Goal: Transaction & Acquisition: Purchase product/service

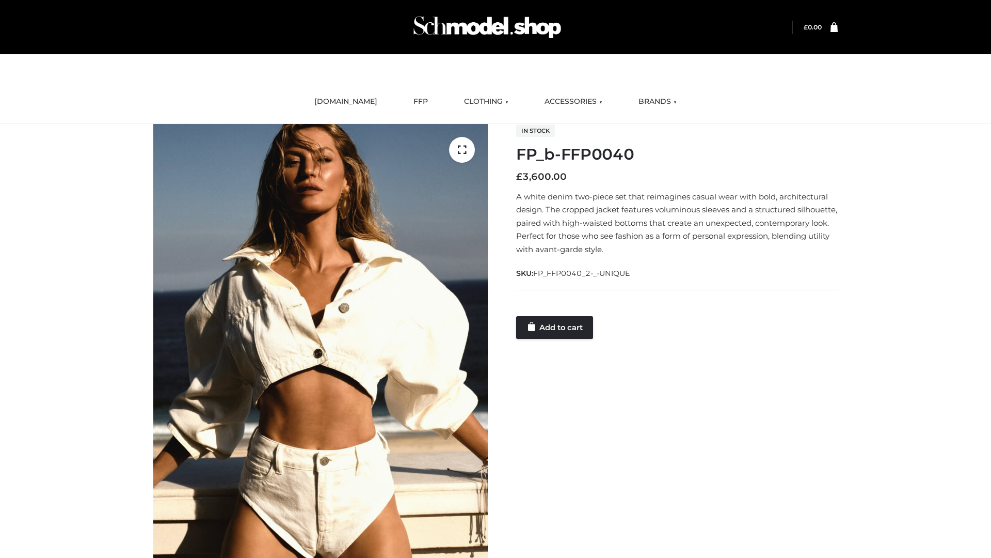
click at [555, 327] on link "Add to cart" at bounding box center [554, 327] width 77 height 23
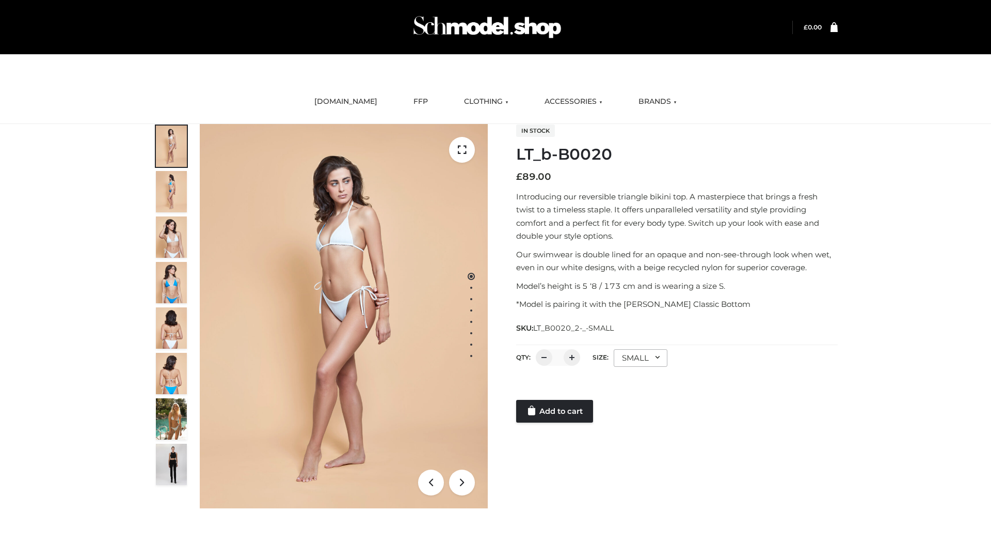
click at [555, 411] on link "Add to cart" at bounding box center [554, 411] width 77 height 23
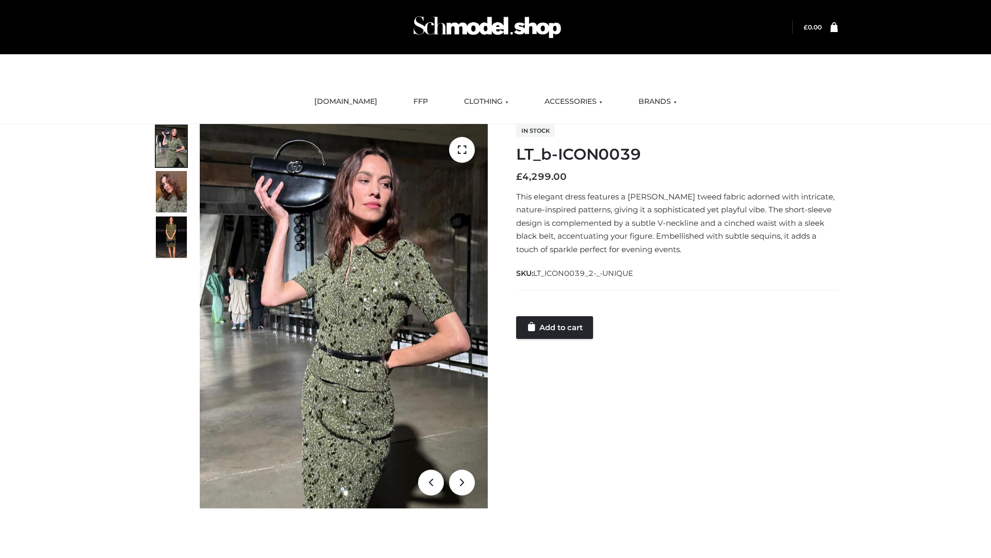
click at [555, 327] on link "Add to cart" at bounding box center [554, 327] width 77 height 23
